Goal: Transaction & Acquisition: Purchase product/service

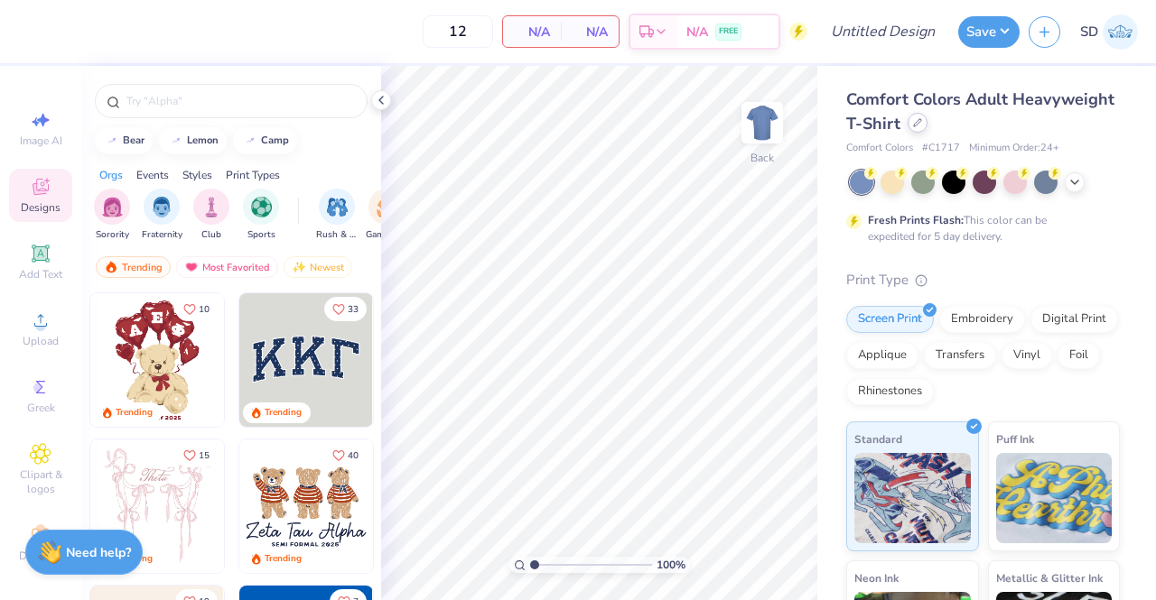
click at [927, 131] on div at bounding box center [917, 123] width 20 height 20
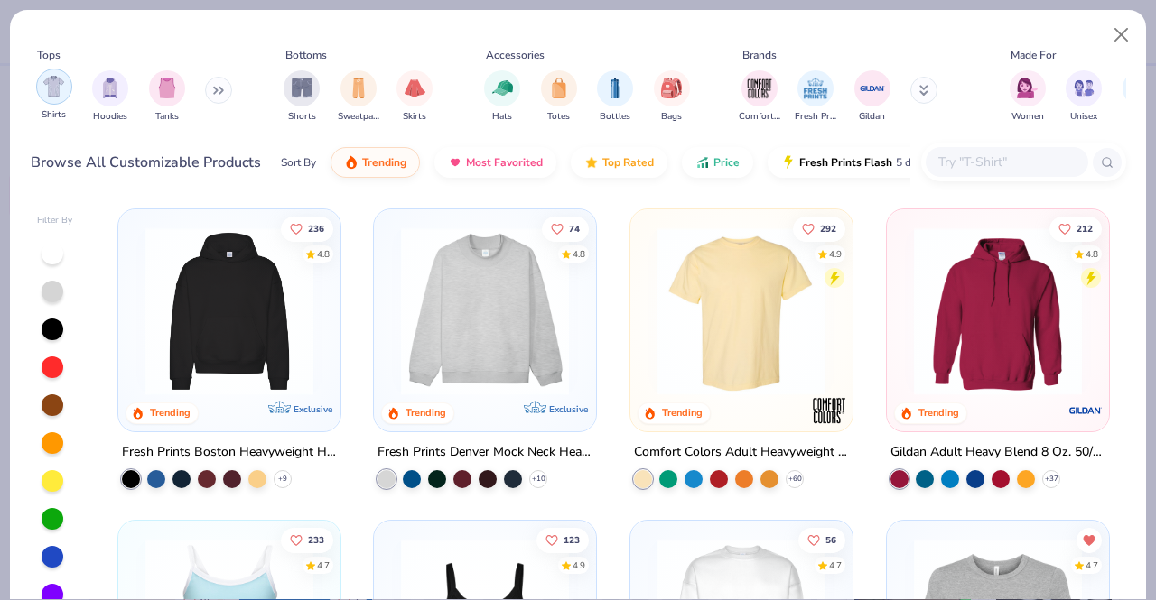
click at [49, 102] on div "filter for Shirts" at bounding box center [54, 87] width 36 height 36
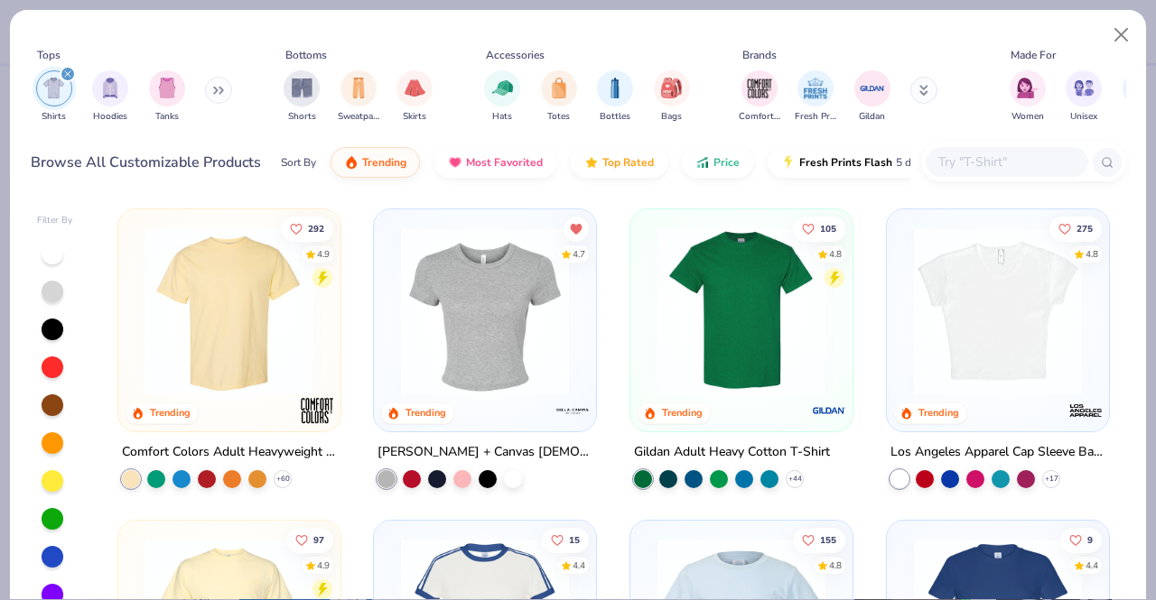
click at [446, 349] on img at bounding box center [485, 312] width 186 height 168
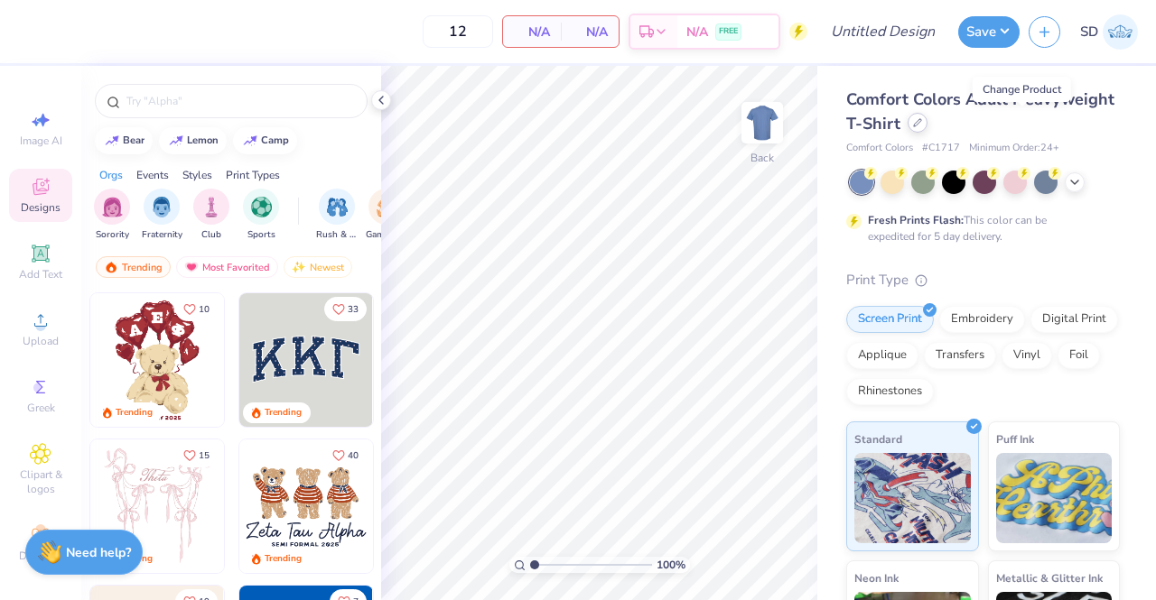
click at [922, 122] on icon at bounding box center [917, 122] width 9 height 9
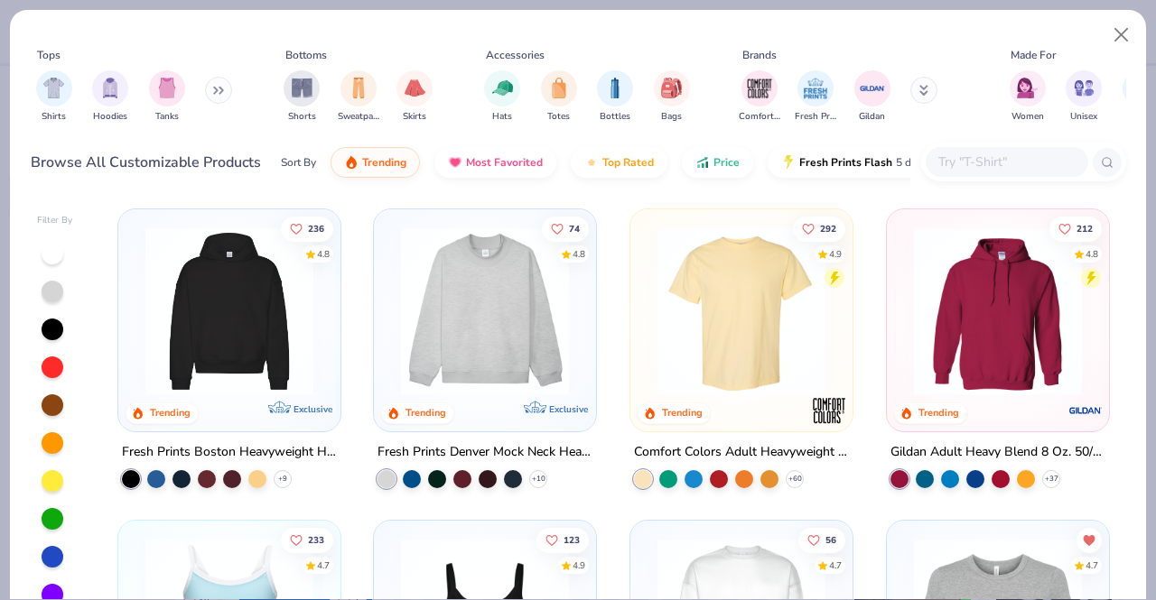
click at [501, 313] on img at bounding box center [485, 312] width 186 height 168
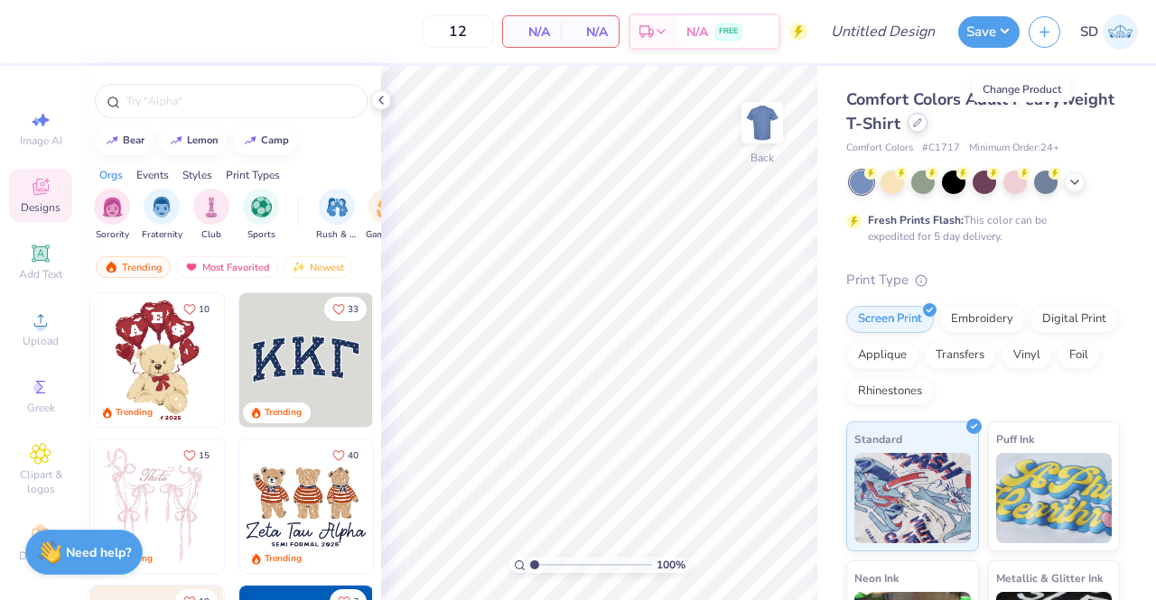
click at [922, 124] on icon at bounding box center [917, 122] width 9 height 9
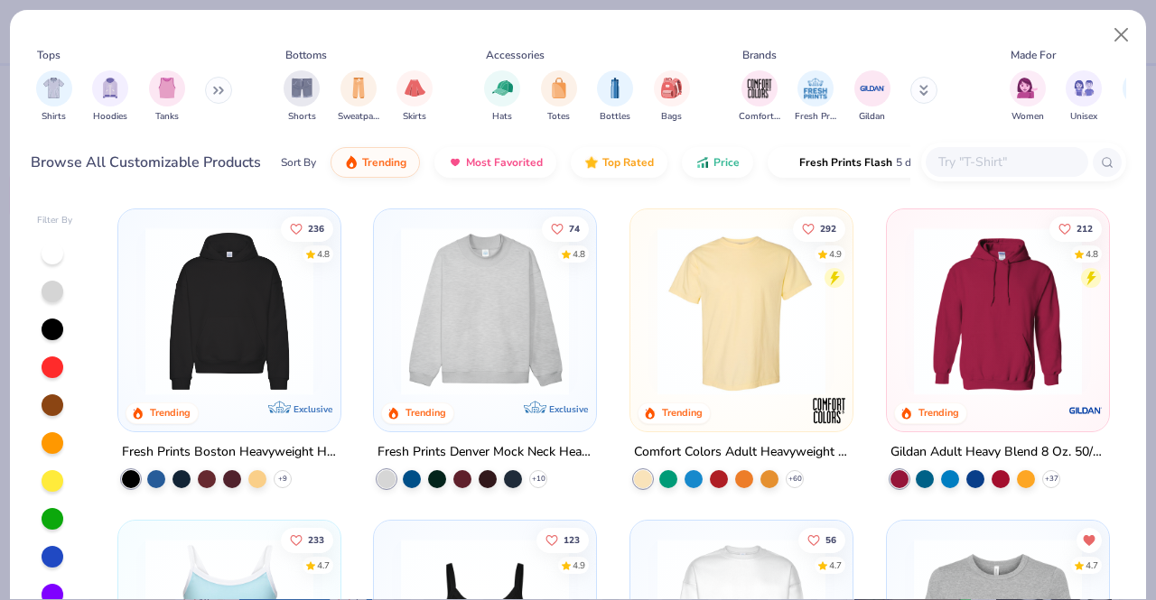
click at [476, 298] on img at bounding box center [485, 312] width 186 height 168
